Goal: Task Accomplishment & Management: Use online tool/utility

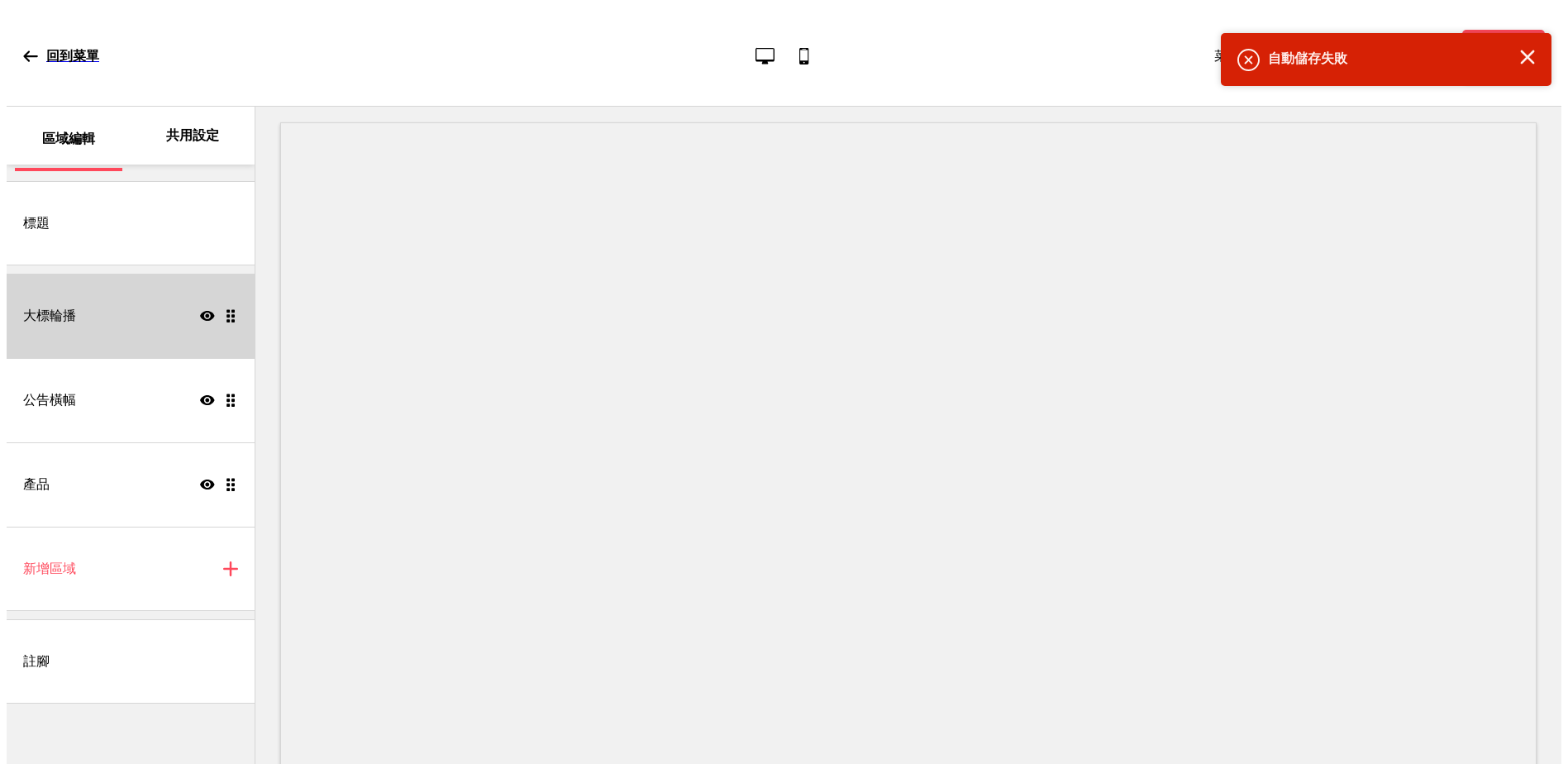
scroll to position [9, 0]
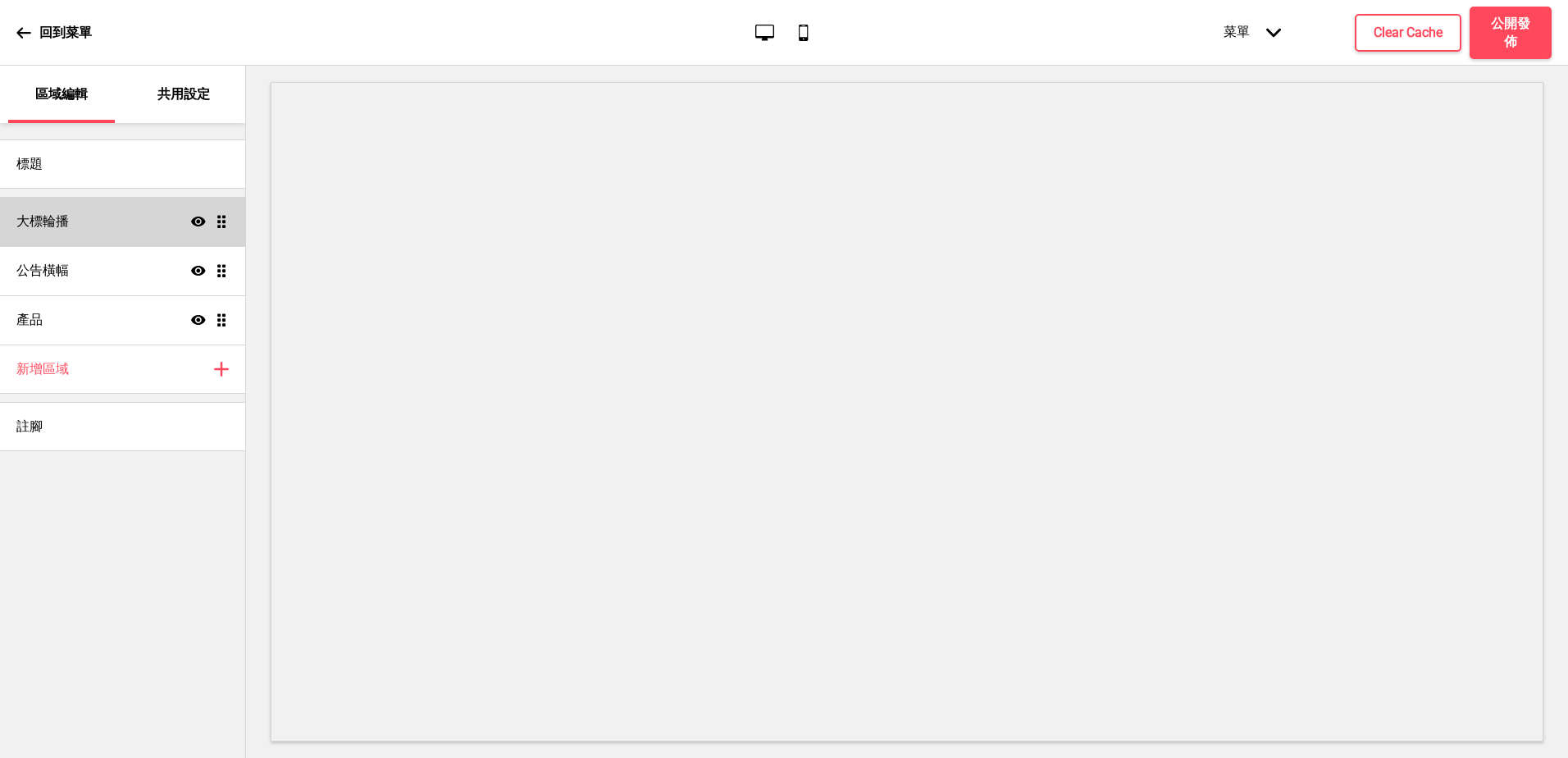
click at [86, 201] on div "大標輪播 顯示 拖曳" at bounding box center [122, 221] width 245 height 50
click at [804, 33] on icon "行動電話" at bounding box center [803, 31] width 22 height 22
drag, startPoint x: 772, startPoint y: 32, endPoint x: 754, endPoint y: 31, distance: 18.0
click at [772, 32] on icon "桌面" at bounding box center [764, 31] width 22 height 22
